Goal: Task Accomplishment & Management: Complete application form

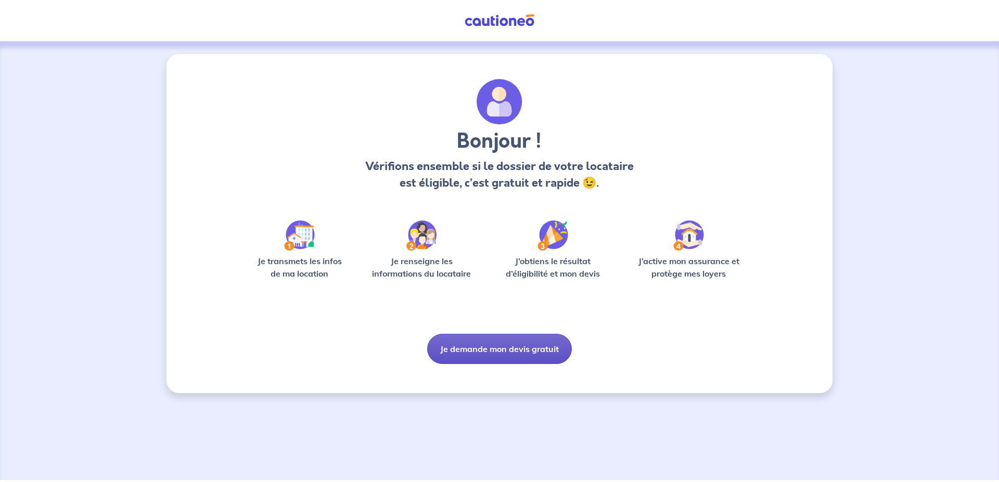
click at [497, 364] on button "Je demande mon devis gratuit" at bounding box center [499, 349] width 145 height 30
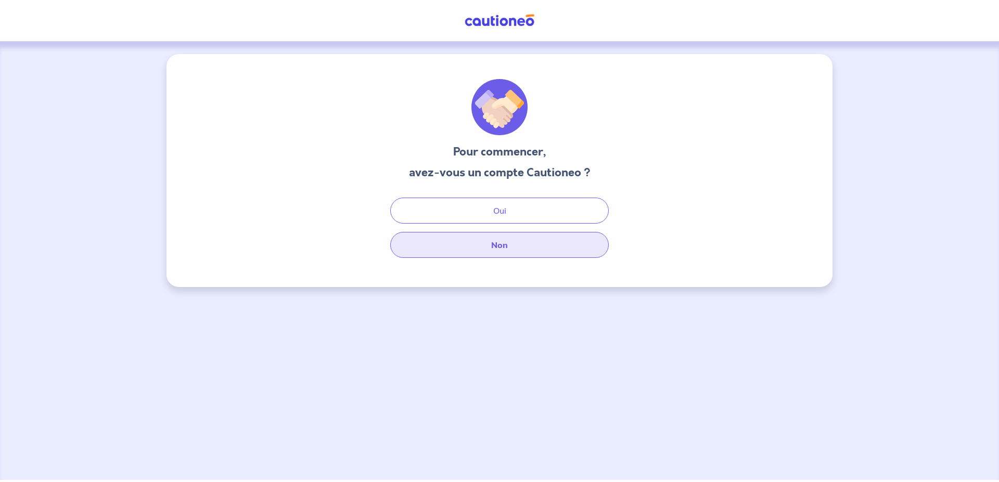
click at [509, 248] on button "Non" at bounding box center [499, 245] width 219 height 26
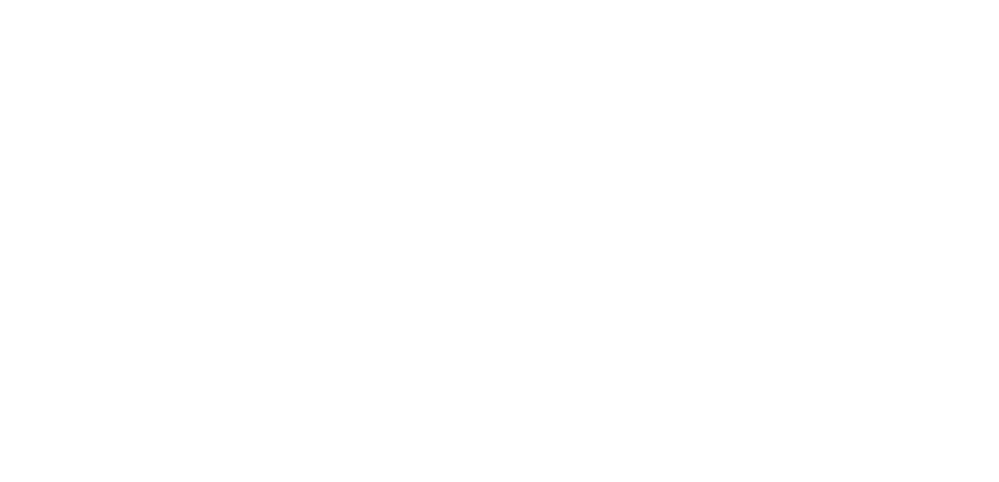
select select "FR"
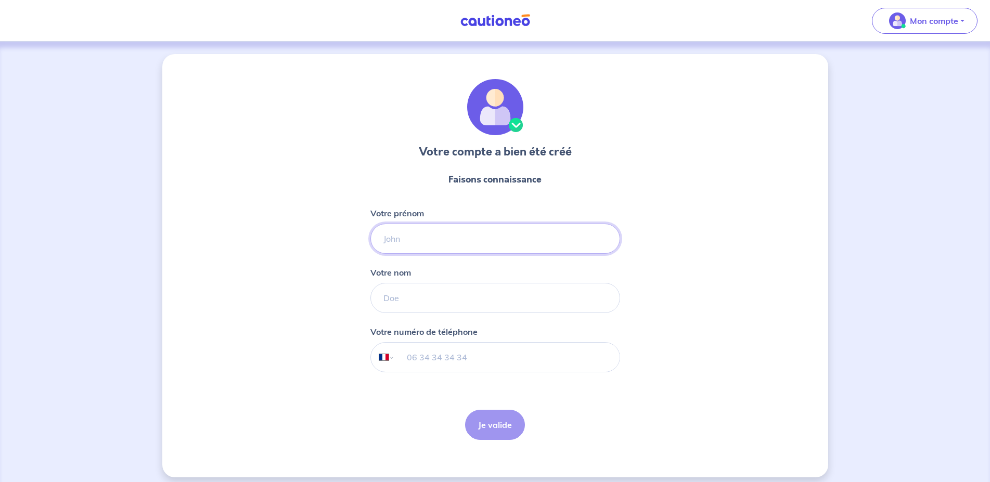
click at [460, 239] on input "Votre prénom" at bounding box center [495, 239] width 250 height 30
type input "[PERSON_NAME]"
type input "alvarez"
type input "07 81 30 31 16"
click at [487, 432] on button "Je valide" at bounding box center [495, 425] width 60 height 30
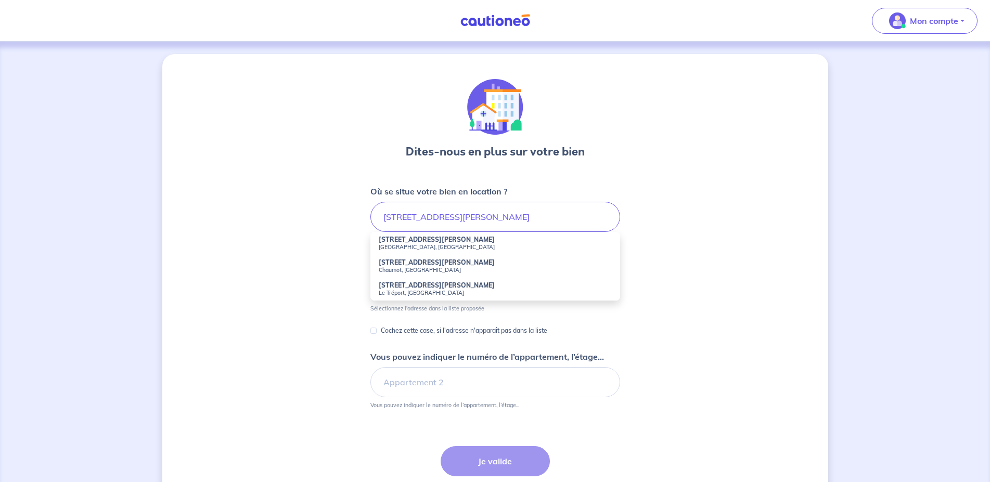
click at [436, 237] on strong "18 Avenue Charles Bras" at bounding box center [437, 240] width 116 height 8
type input "18 Avenue Charles Bras, Émerainville, France"
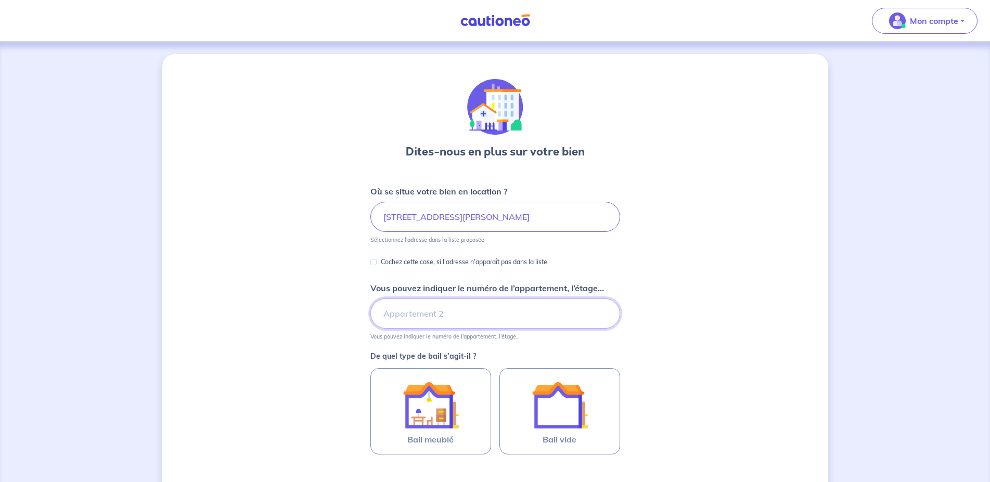
click at [466, 305] on input "Vous pouvez indiquer le numéro de l’appartement, l’étage..." at bounding box center [495, 314] width 250 height 30
click at [807, 356] on div "Dites-nous en plus sur votre bien Où se situe votre bien en location ? 18 Avenu…" at bounding box center [495, 326] width 666 height 545
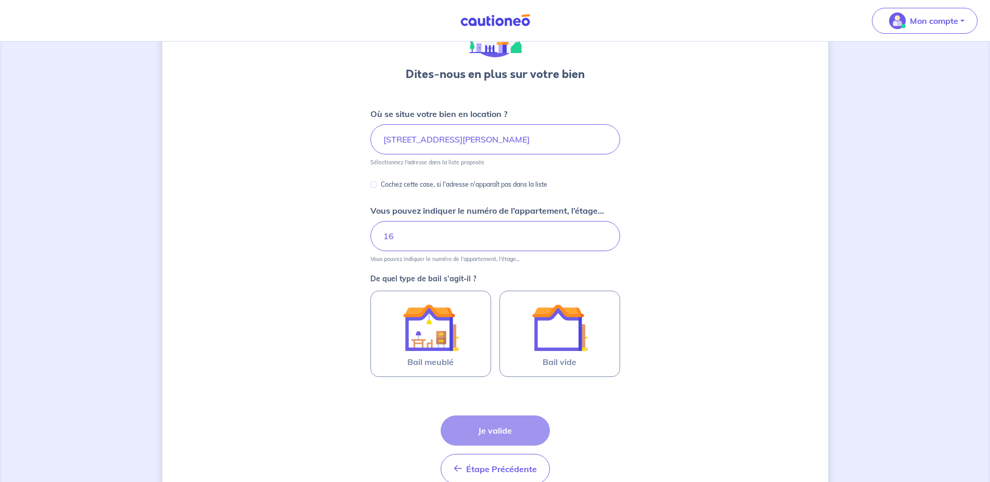
scroll to position [130, 0]
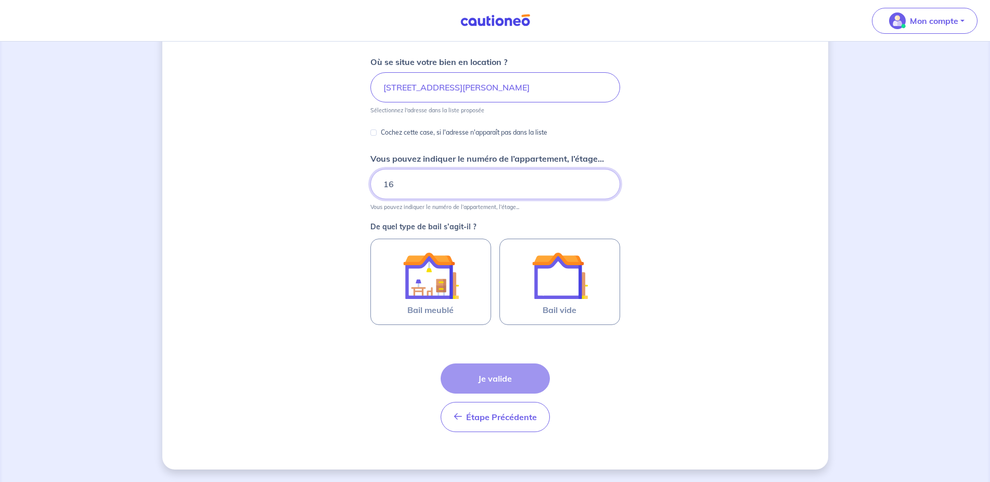
click at [451, 190] on input "16" at bounding box center [495, 184] width 250 height 30
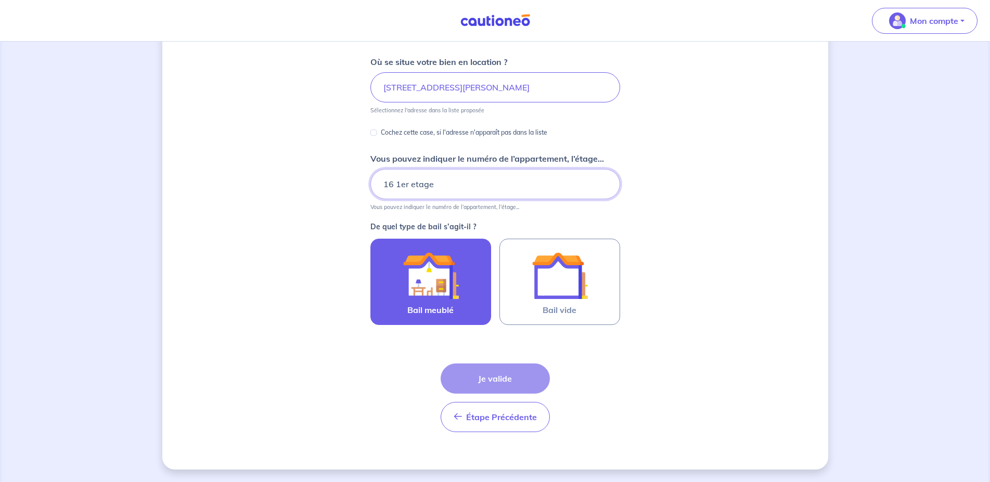
type input "16 1er etage"
click at [420, 298] on img at bounding box center [431, 276] width 56 height 56
click at [0, 0] on input "Bail meublé" at bounding box center [0, 0] width 0 height 0
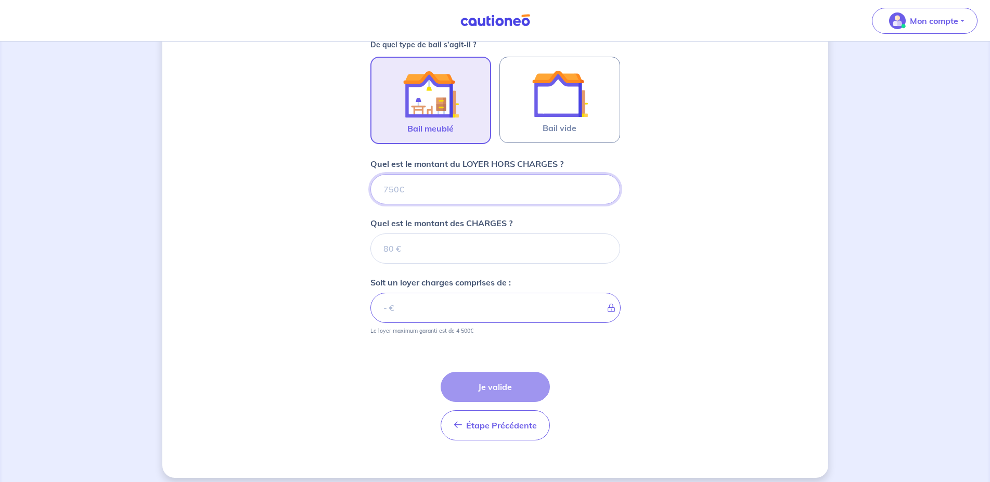
scroll to position [320, 0]
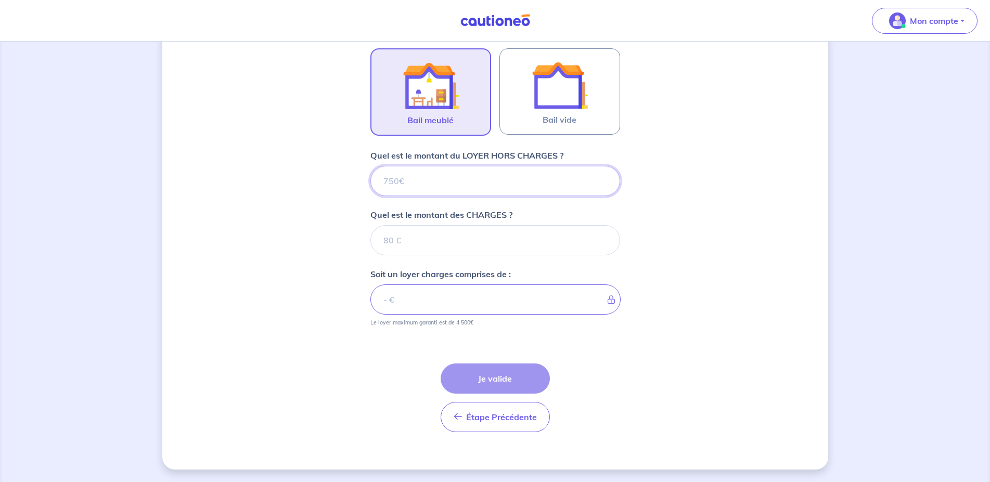
click at [447, 182] on input "Quel est le montant du LOYER HORS CHARGES ?" at bounding box center [495, 181] width 250 height 30
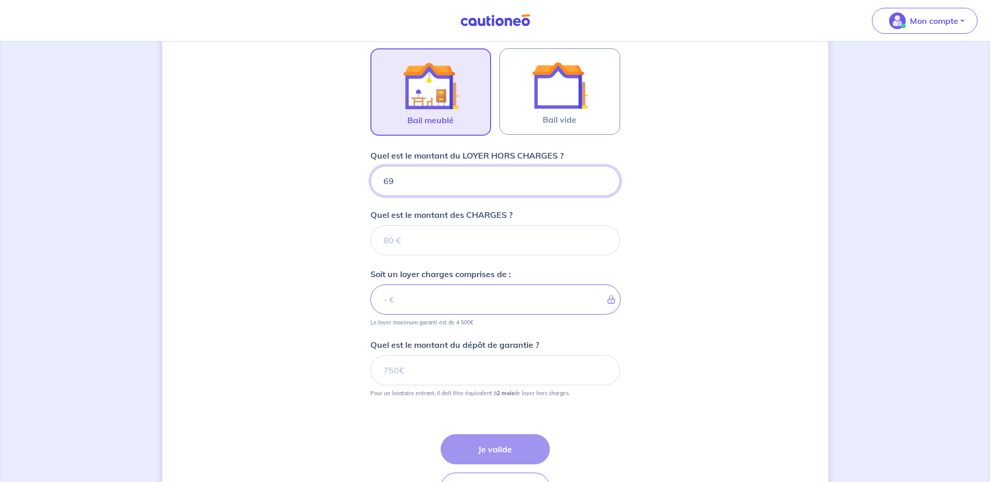
type input "695"
type input "6"
type input "655"
click at [414, 233] on input "Quel est le montant des CHARGES ?" at bounding box center [495, 240] width 250 height 30
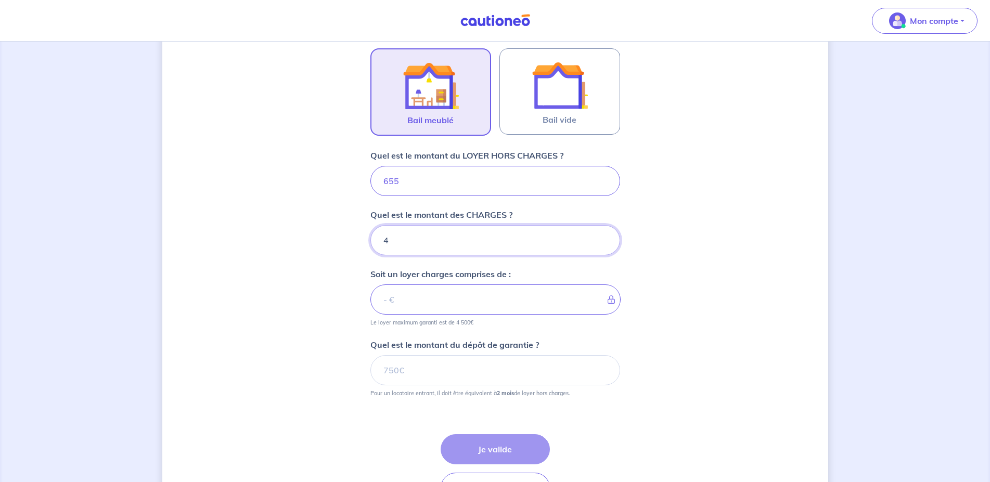
type input "40"
type input "695"
type input "40"
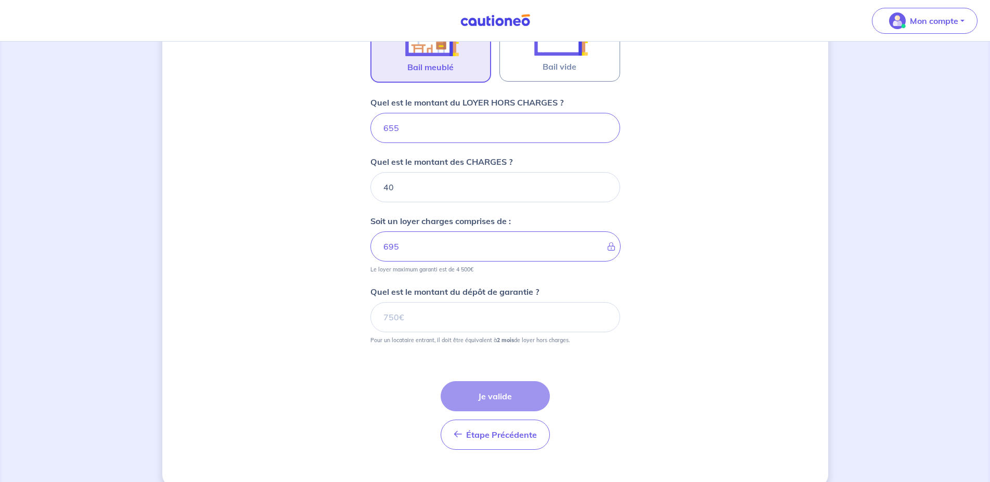
scroll to position [391, 0]
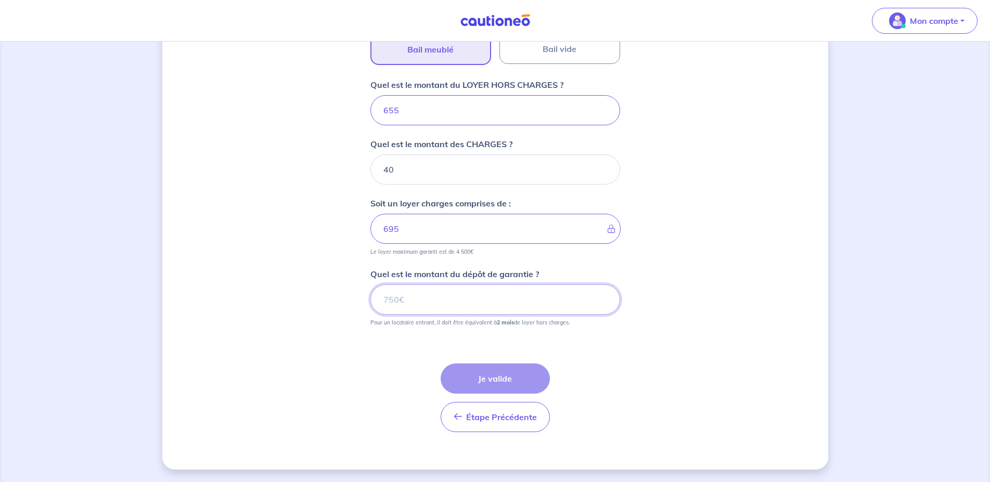
click at [427, 296] on input "Quel est le montant du dépôt de garantie ?" at bounding box center [495, 300] width 250 height 30
type input "1310"
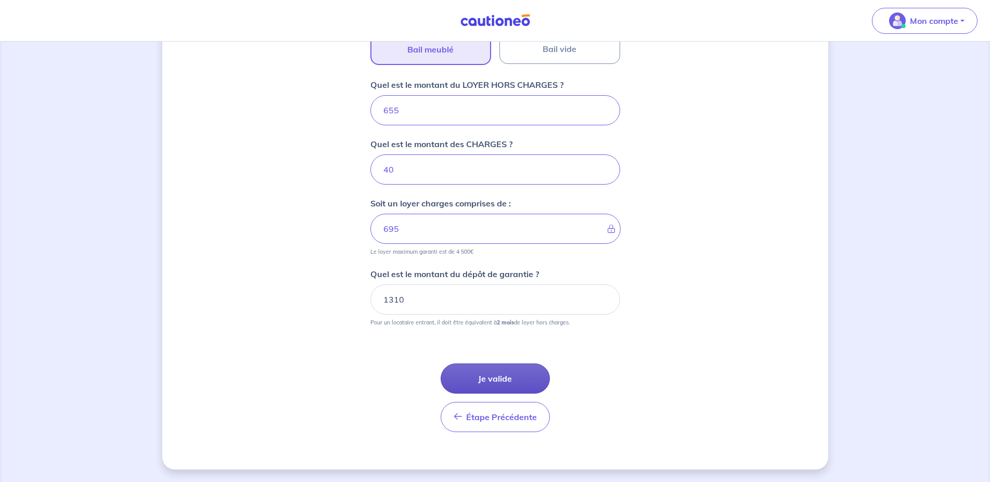
click at [492, 385] on button "Je valide" at bounding box center [495, 379] width 109 height 30
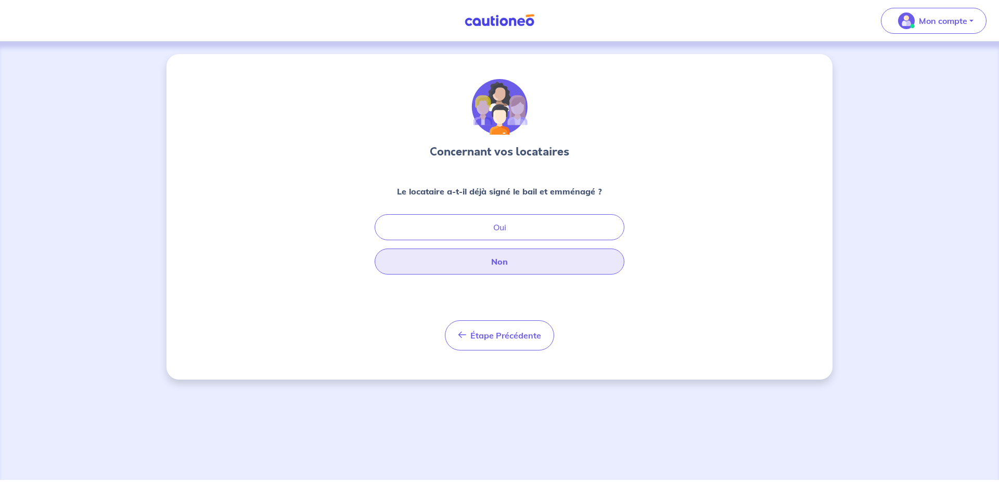
click at [508, 268] on button "Non" at bounding box center [500, 262] width 250 height 26
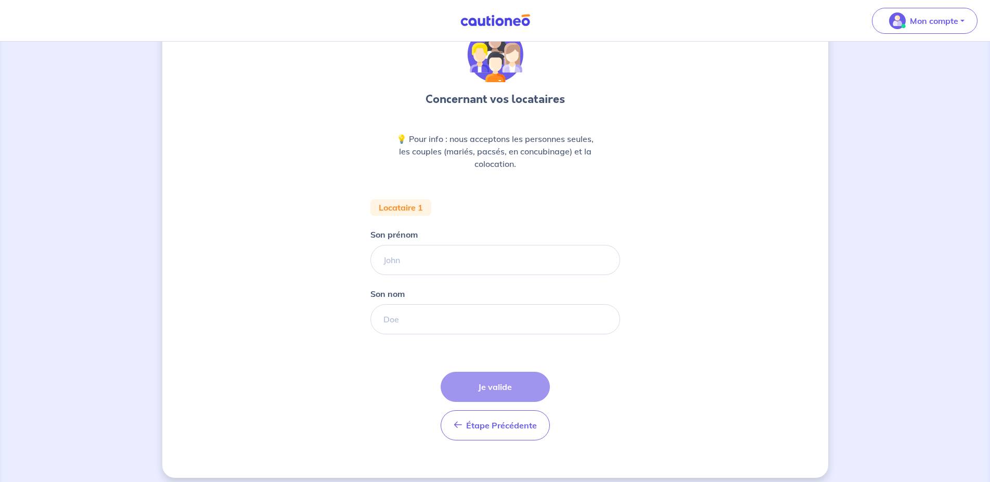
scroll to position [53, 0]
click at [480, 253] on input "Son prénom" at bounding box center [495, 260] width 250 height 30
type input "alexandre"
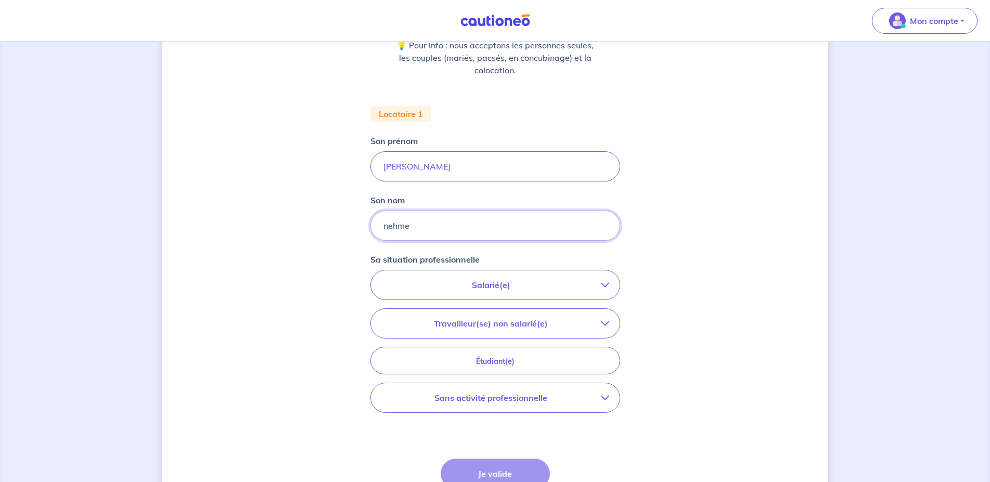
scroll to position [159, 0]
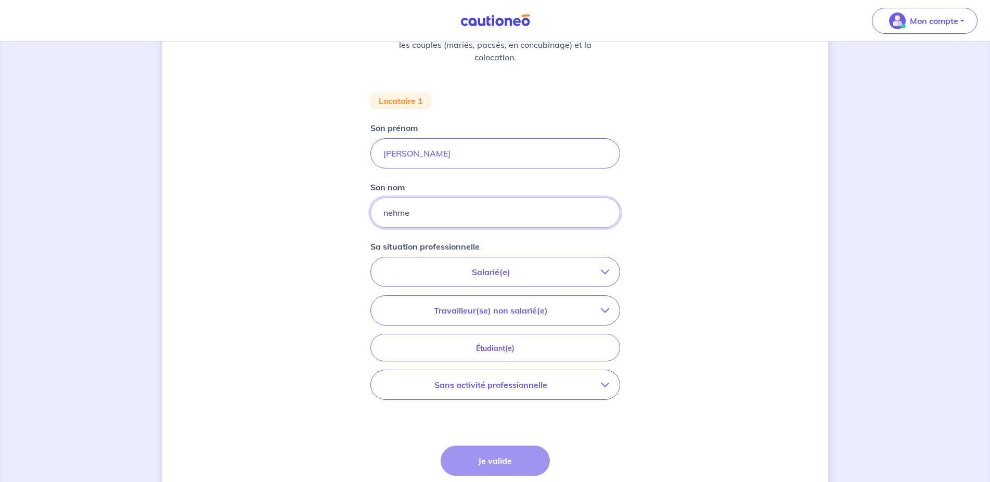
type input "nehme"
click at [538, 277] on p "Salarié(e)" at bounding box center [491, 272] width 220 height 12
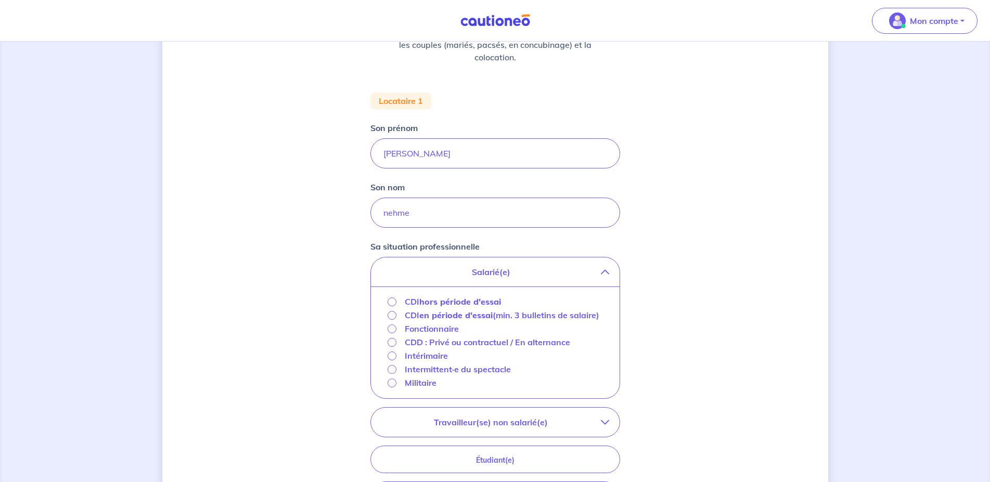
scroll to position [212, 0]
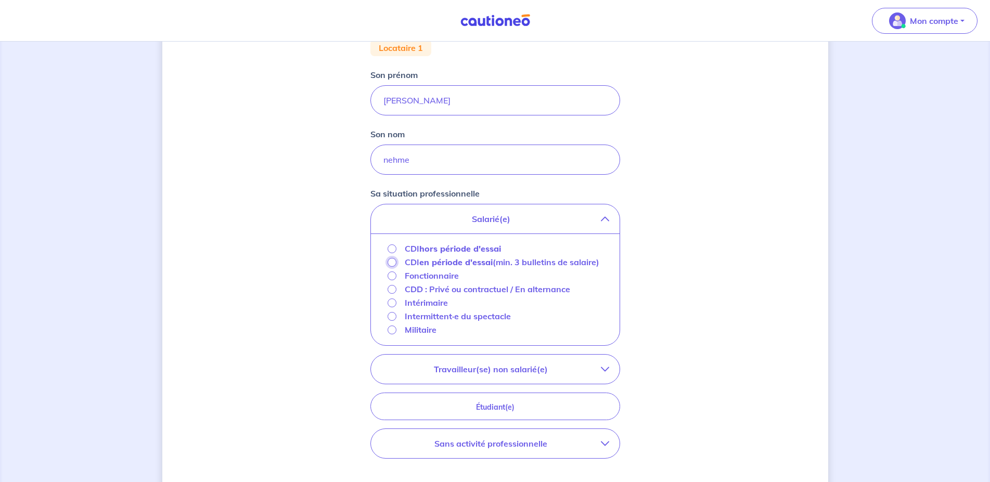
click at [393, 263] on input "CDI en période d'essai (min. 3 bulletins de salaire)" at bounding box center [392, 262] width 9 height 9
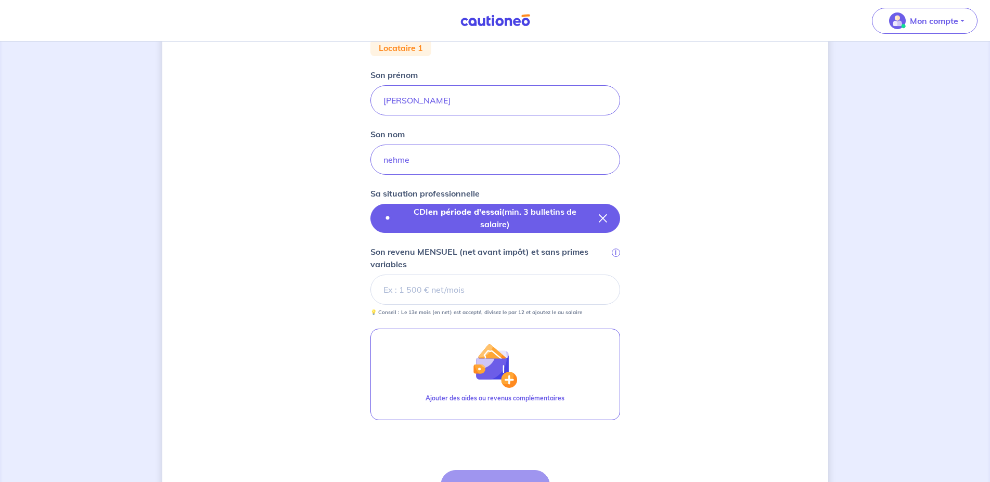
click at [479, 222] on p "CDI en période d'essai (min. 3 bulletins de salaire)" at bounding box center [495, 218] width 190 height 25
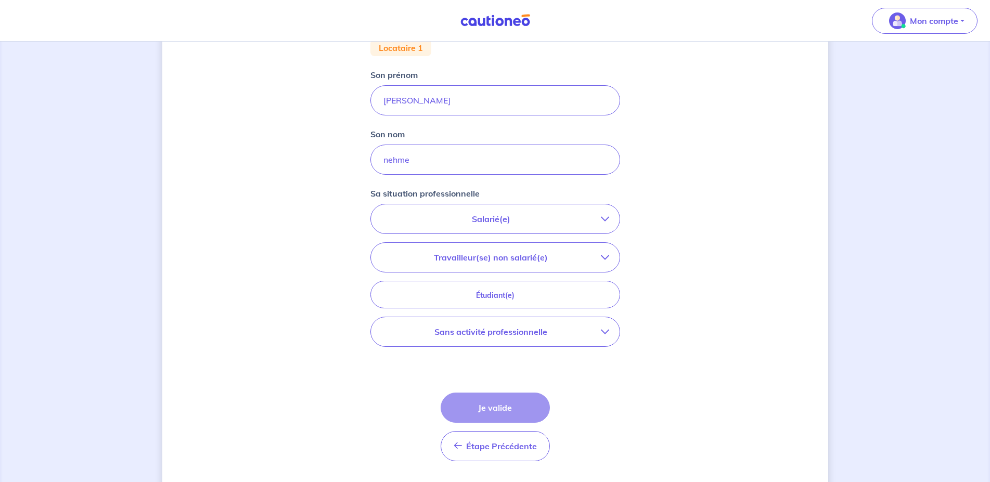
click at [480, 222] on p "Salarié(e)" at bounding box center [491, 219] width 220 height 12
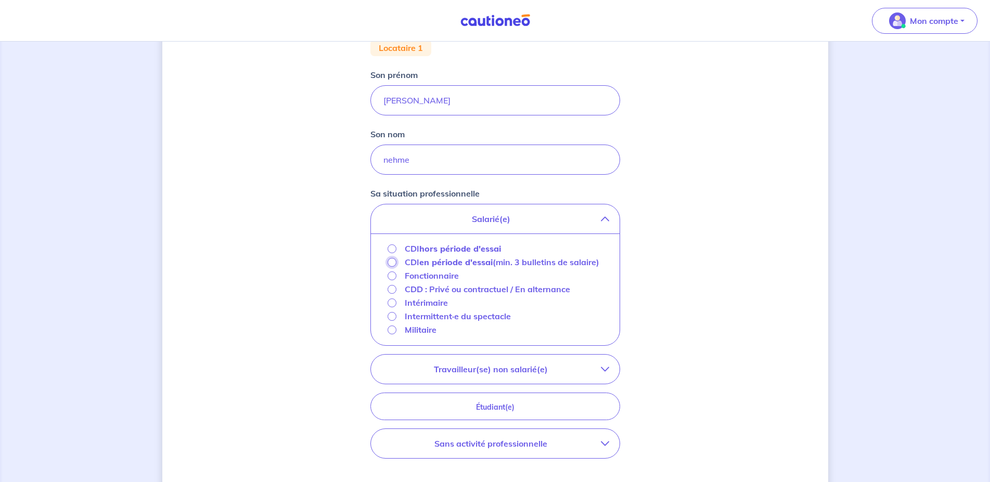
click at [392, 260] on input "CDI en période d'essai (min. 3 bulletins de salaire)" at bounding box center [392, 262] width 9 height 9
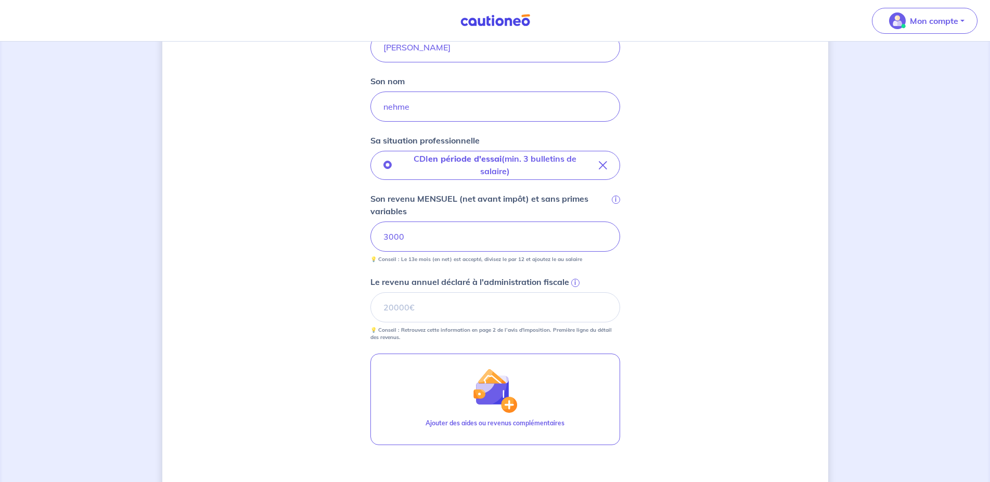
scroll to position [318, 0]
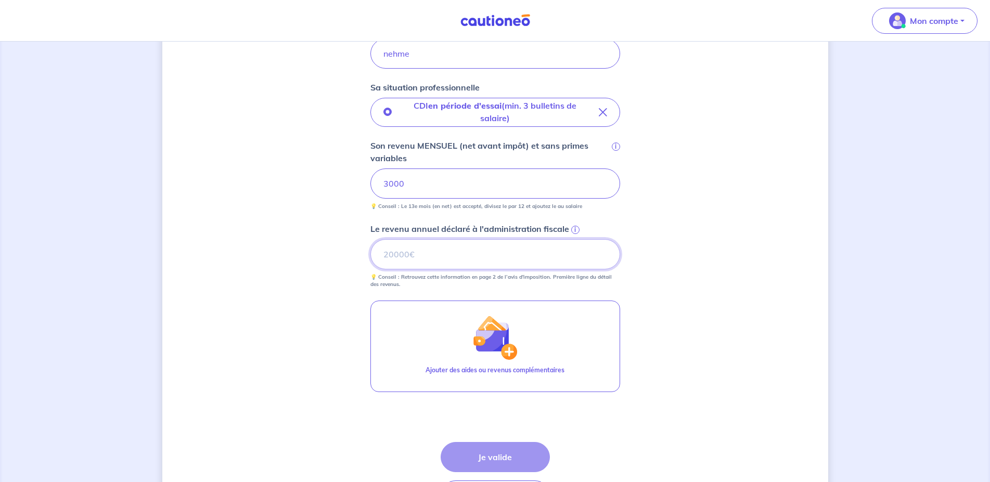
click at [502, 264] on input "Le revenu annuel déclaré à l'administration fiscale i" at bounding box center [495, 254] width 250 height 30
type input "34484"
click at [686, 312] on div "Concernant vos locataires 💡 Pour info : nous acceptons les personnes seules, le…" at bounding box center [495, 142] width 666 height 813
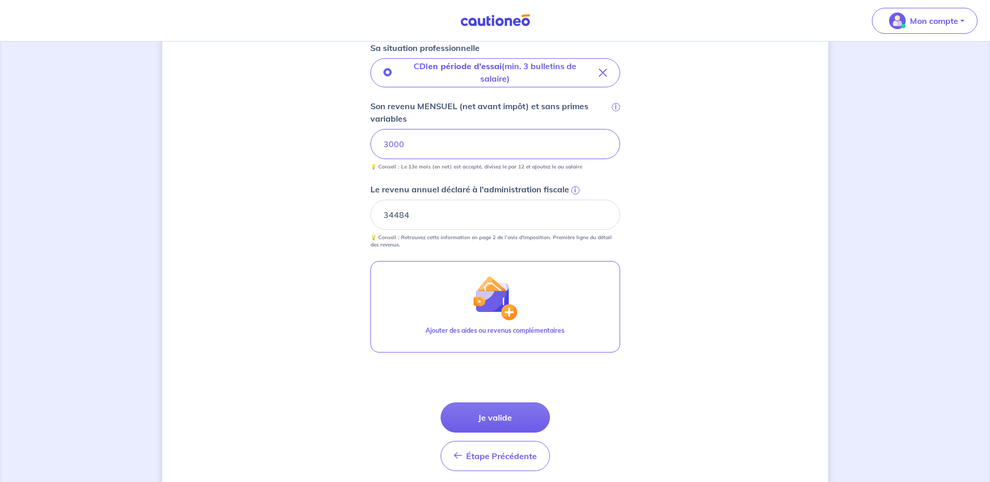
scroll to position [372, 0]
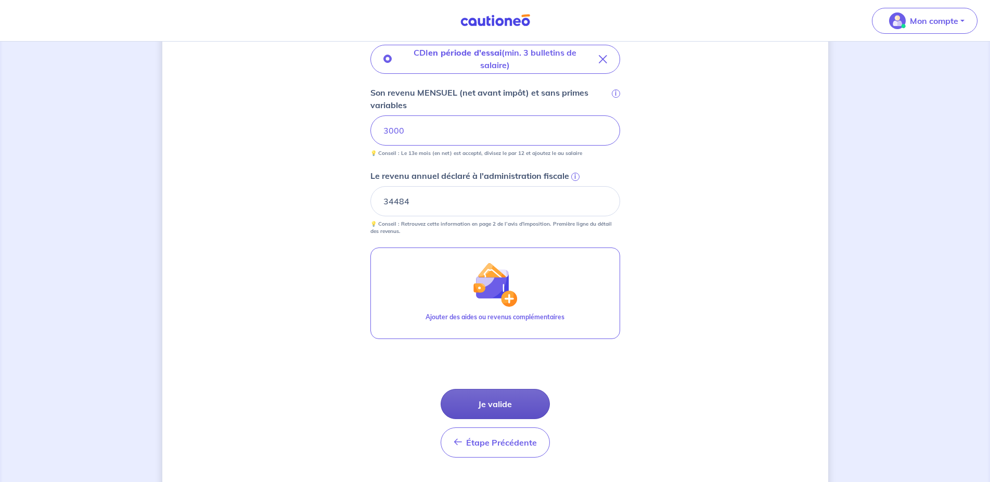
click at [521, 398] on button "Je valide" at bounding box center [495, 404] width 109 height 30
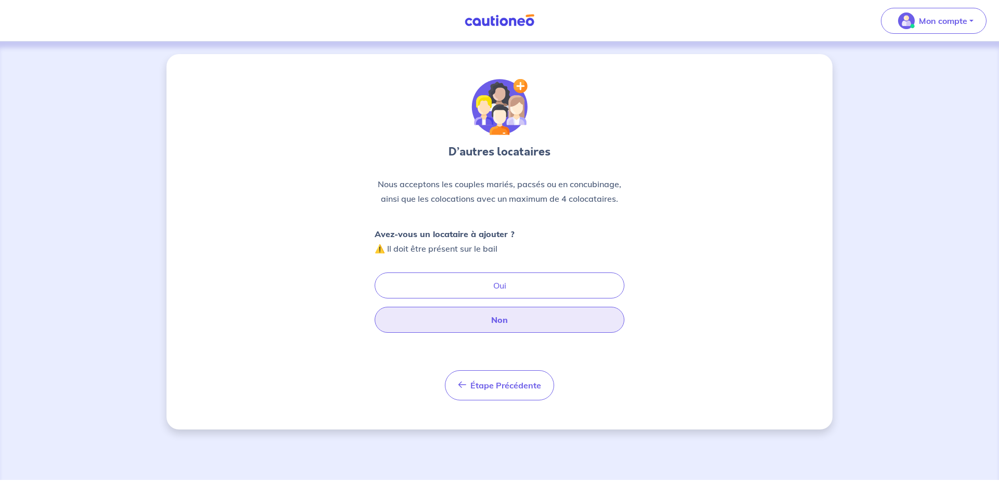
click at [517, 321] on button "Non" at bounding box center [500, 320] width 250 height 26
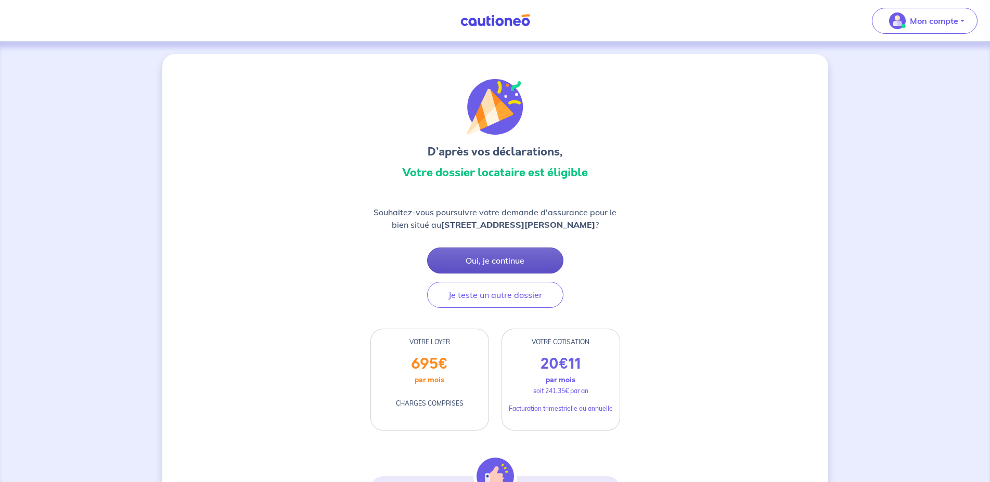
click at [545, 265] on button "Oui, je continue" at bounding box center [495, 261] width 136 height 26
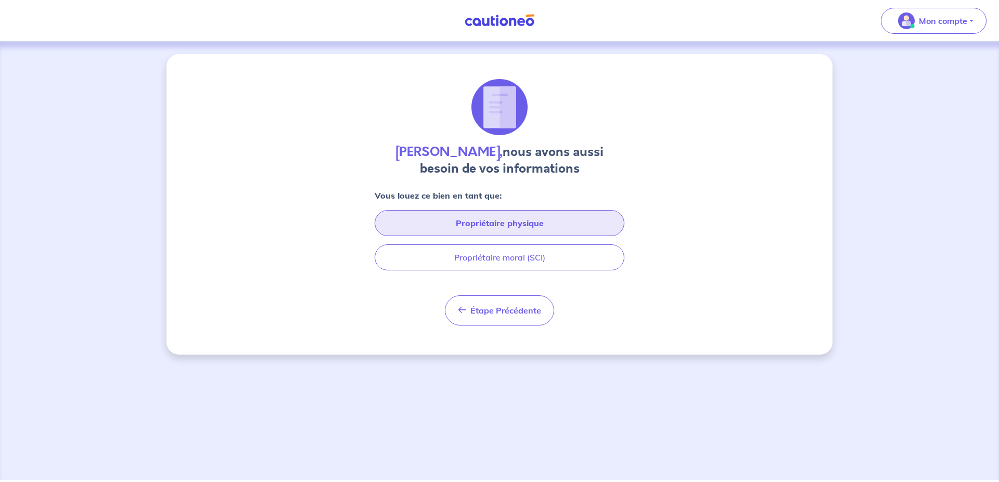
click at [529, 227] on button "Propriétaire physique" at bounding box center [500, 223] width 250 height 26
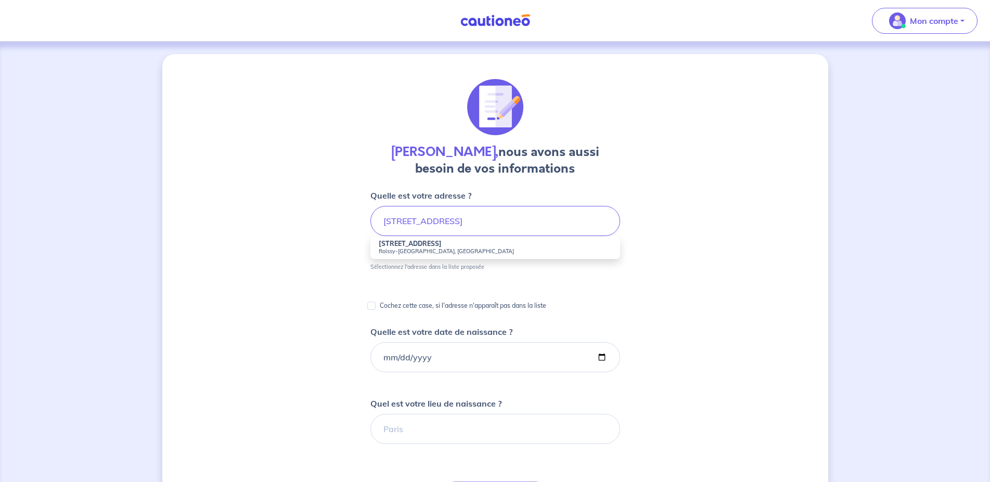
click at [474, 248] on small "Roissy-en-Brie, France" at bounding box center [495, 251] width 233 height 7
type input "7 Rue des Aulnes, Roissy-en-Brie, France"
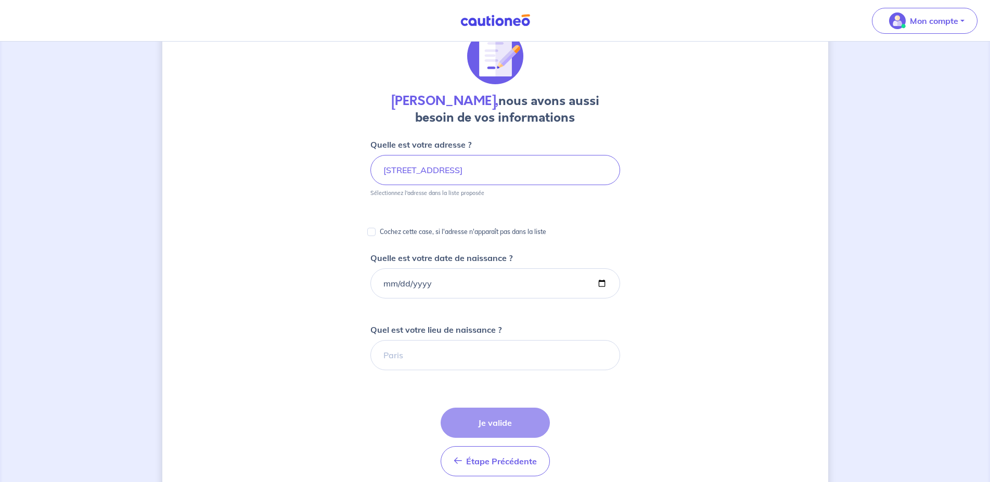
scroll to position [53, 0]
click at [390, 288] on input "Quelle est votre date de naissance ?" at bounding box center [495, 281] width 250 height 30
type input "1983-05-22"
click at [479, 346] on input "Quel est votre lieu de naissance ?" at bounding box center [495, 353] width 250 height 30
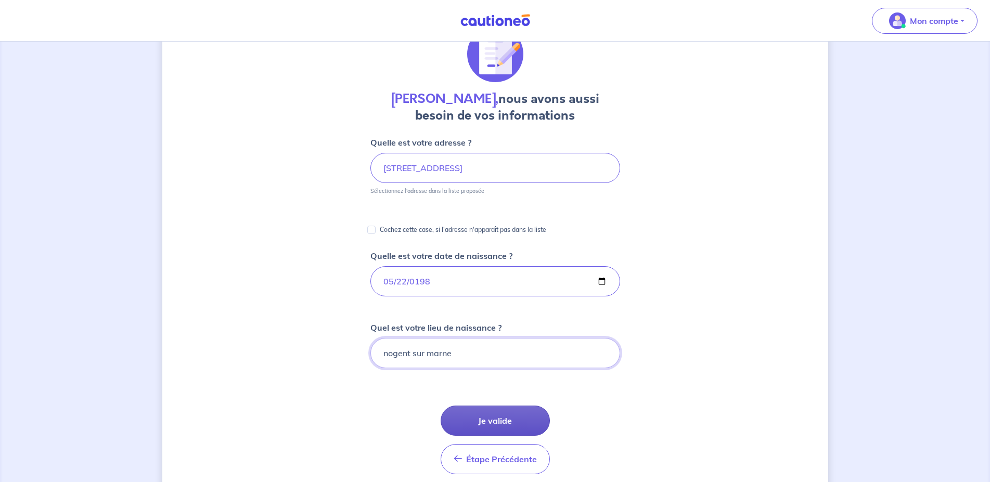
type input "nogent sur marne"
click at [482, 421] on button "Je valide" at bounding box center [495, 421] width 109 height 30
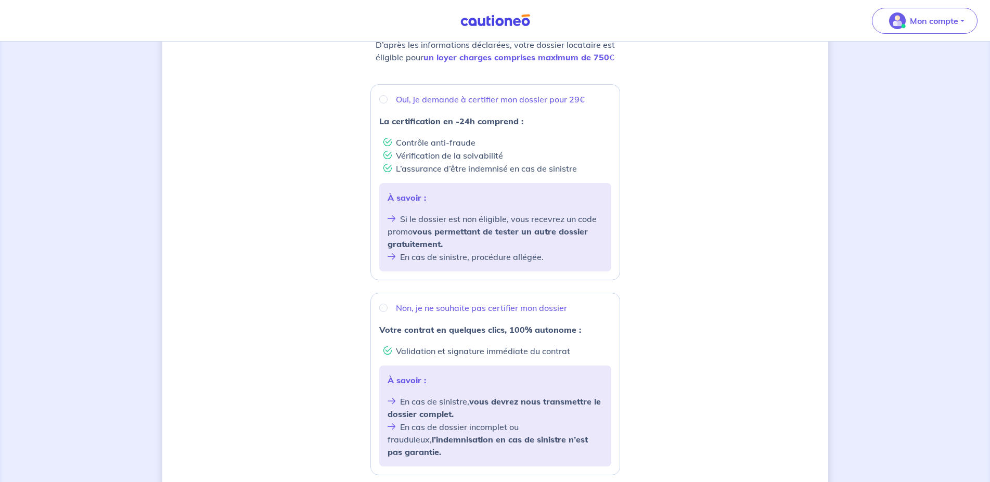
scroll to position [212, 0]
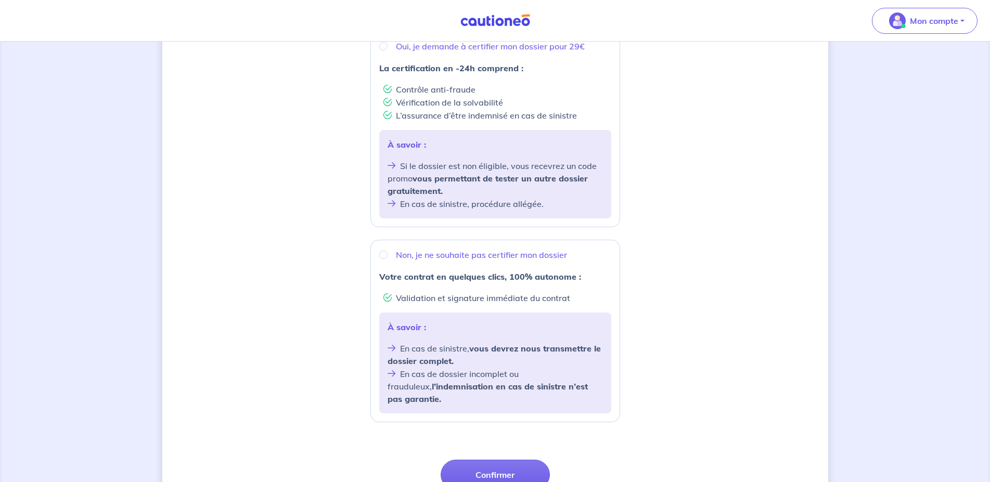
click at [404, 249] on div "Non, je ne souhaite pas certifier mon dossier" at bounding box center [495, 255] width 232 height 12
radio input "true"
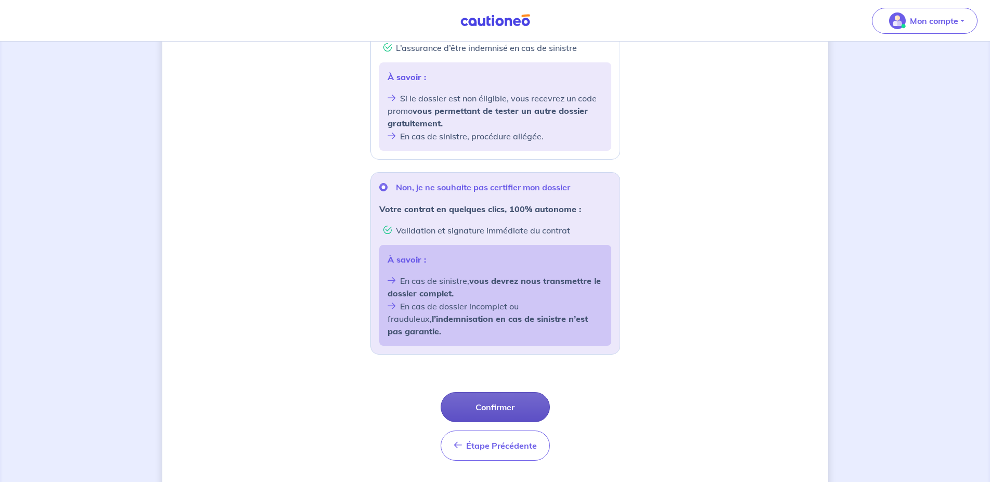
scroll to position [288, 0]
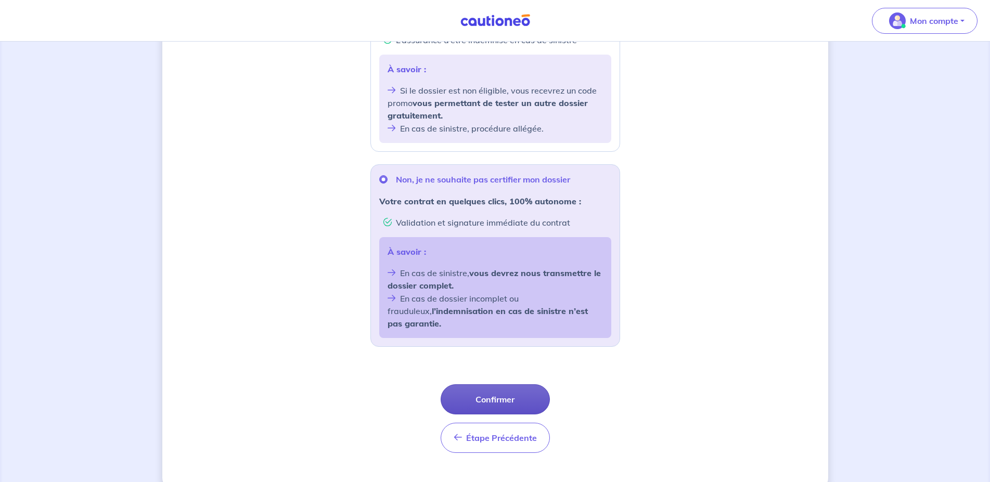
click at [518, 385] on button "Confirmer" at bounding box center [495, 400] width 109 height 30
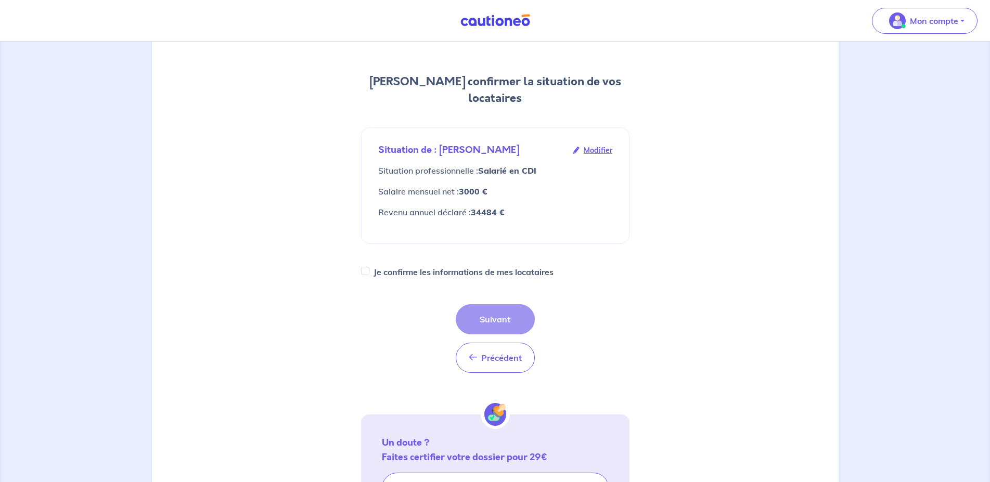
scroll to position [106, 0]
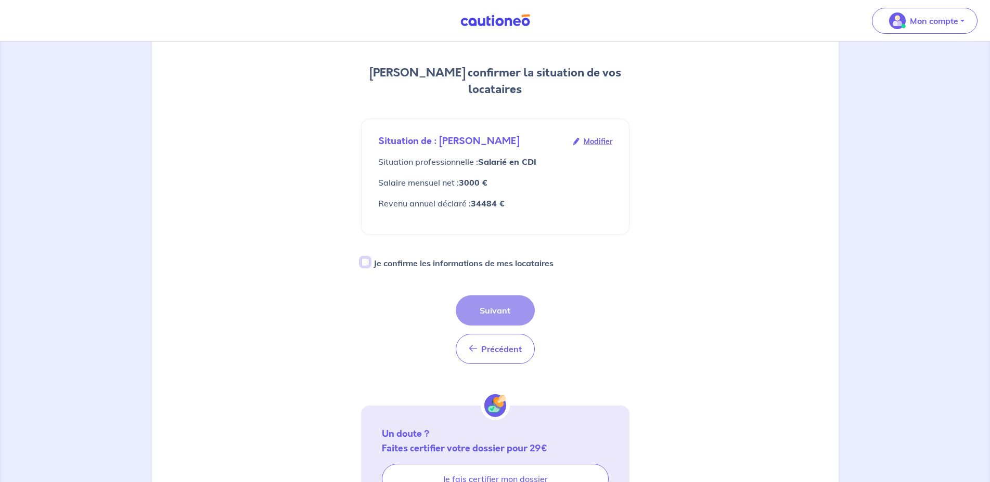
click at [367, 265] on input "Je confirme les informations de mes locataires" at bounding box center [365, 262] width 8 height 8
checkbox input "true"
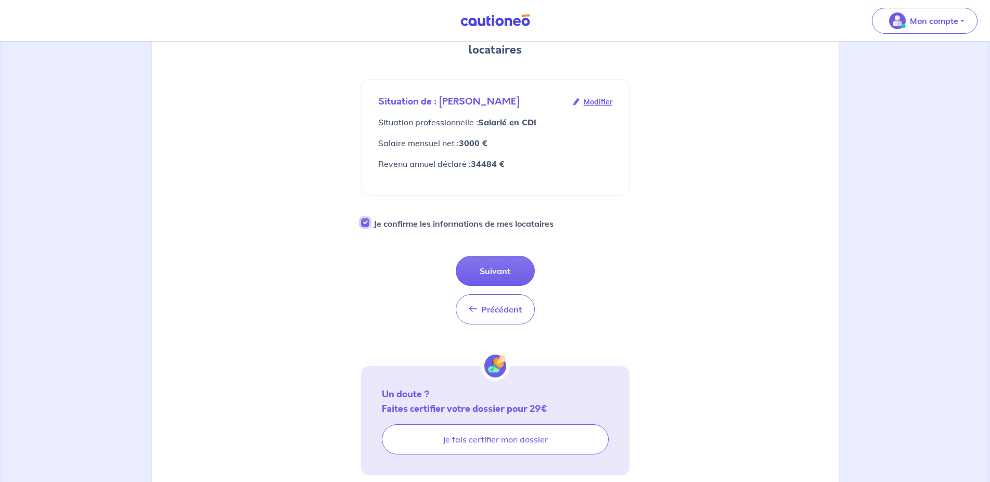
scroll to position [159, 0]
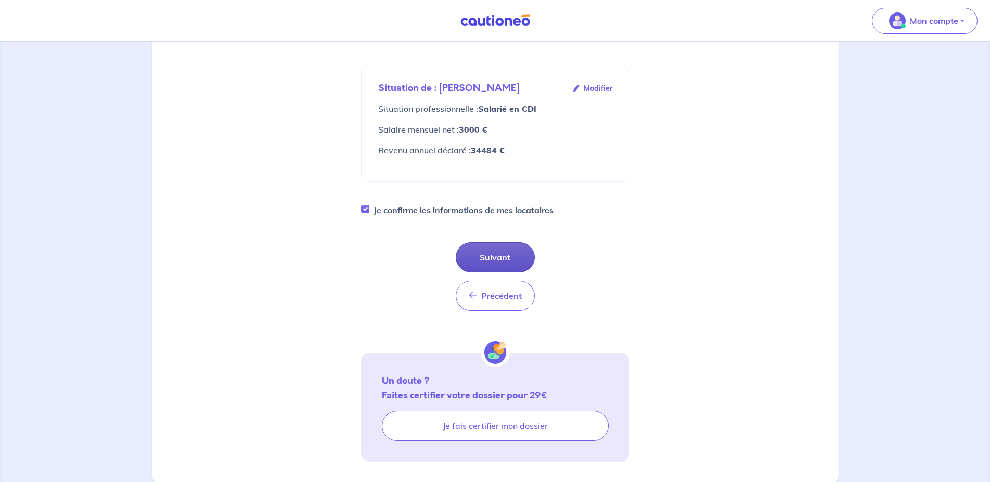
click at [495, 261] on button "Suivant" at bounding box center [495, 257] width 79 height 30
